Goal: Navigation & Orientation: Go to known website

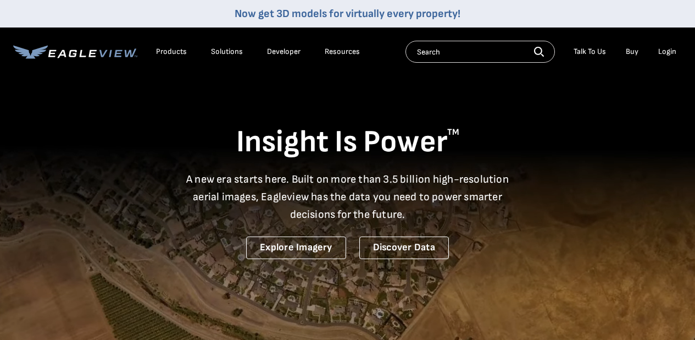
click at [662, 51] on div "Login" at bounding box center [667, 52] width 18 height 10
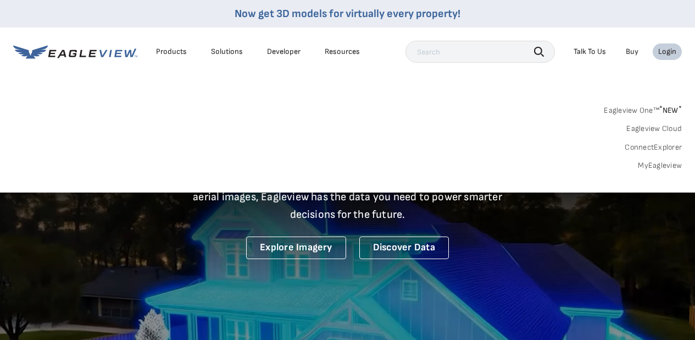
click at [662, 51] on div "Login" at bounding box center [667, 52] width 18 height 10
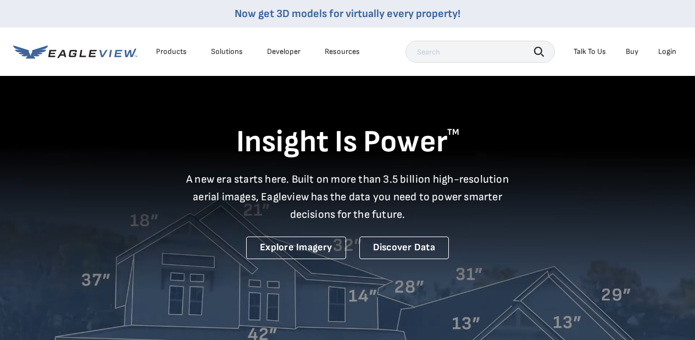
click at [662, 51] on div "Login" at bounding box center [667, 52] width 18 height 10
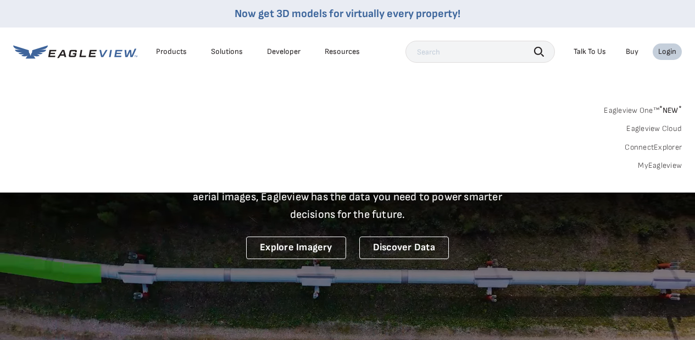
click at [624, 109] on link "Eagleview One™ * NEW *" at bounding box center [643, 108] width 78 height 13
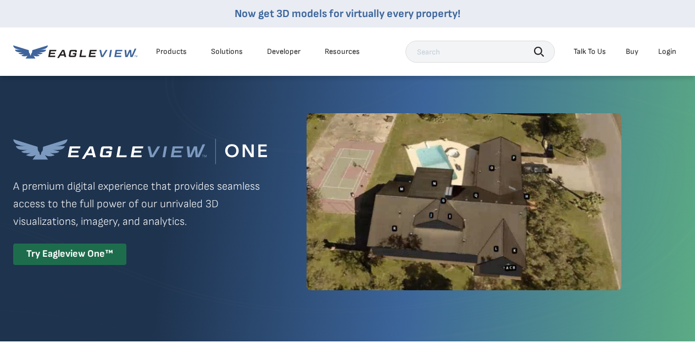
click at [671, 54] on div "Login" at bounding box center [667, 52] width 18 height 10
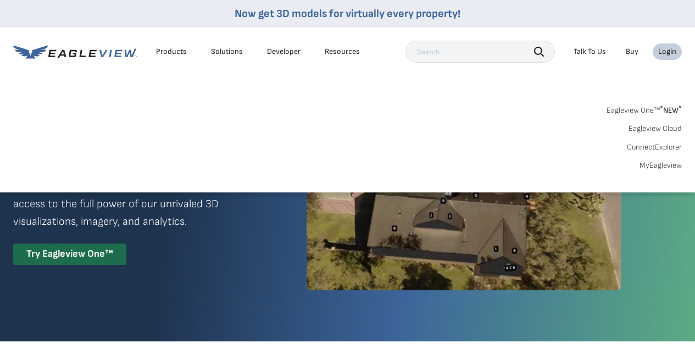
click at [647, 166] on link "MyEagleview" at bounding box center [661, 165] width 42 height 10
